Goal: Communication & Community: Participate in discussion

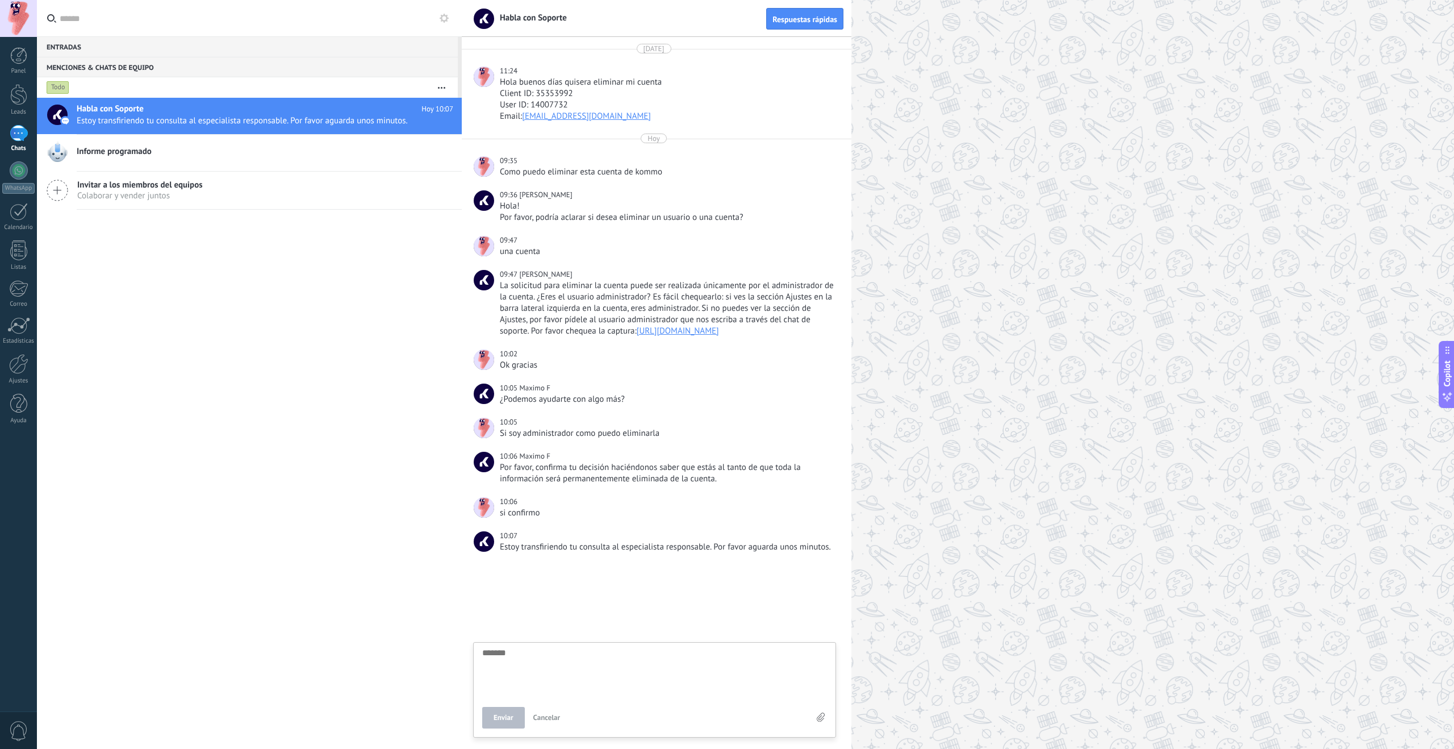
click at [581, 664] on textarea at bounding box center [654, 671] width 345 height 47
